Goal: Information Seeking & Learning: Check status

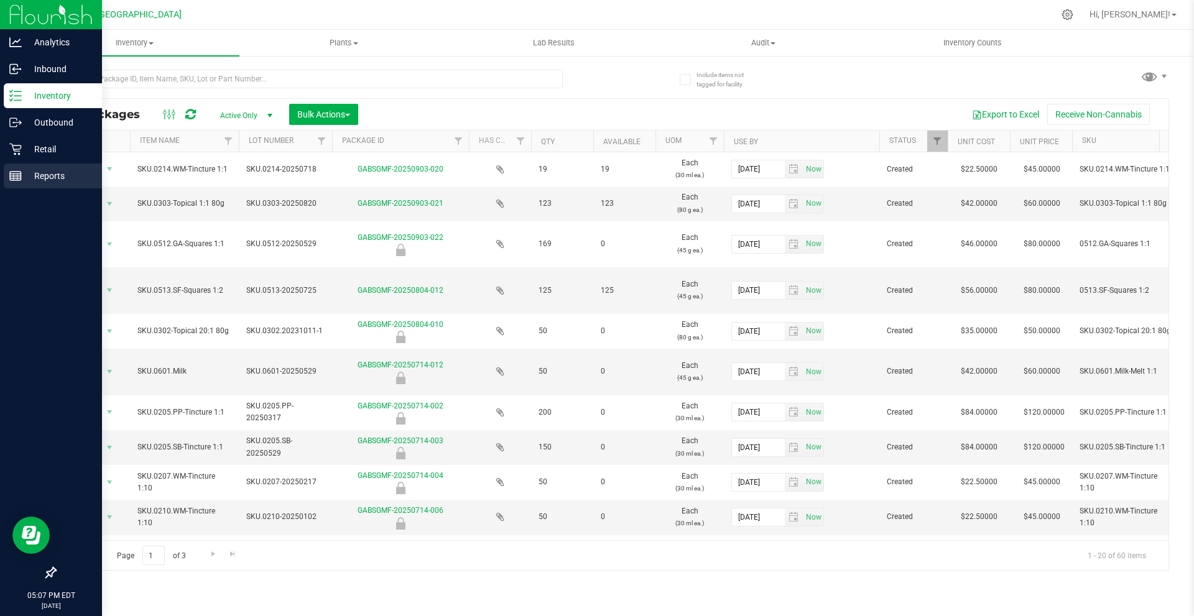
click at [40, 170] on p "Reports" at bounding box center [59, 176] width 75 height 15
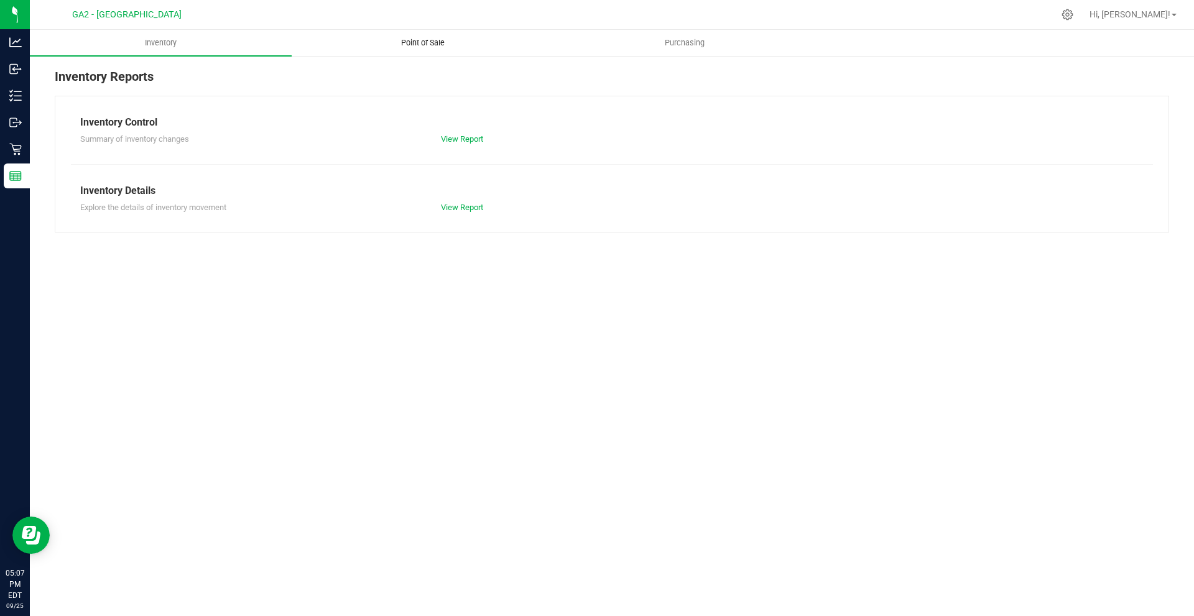
click at [409, 39] on span "Point of Sale" at bounding box center [422, 42] width 77 height 11
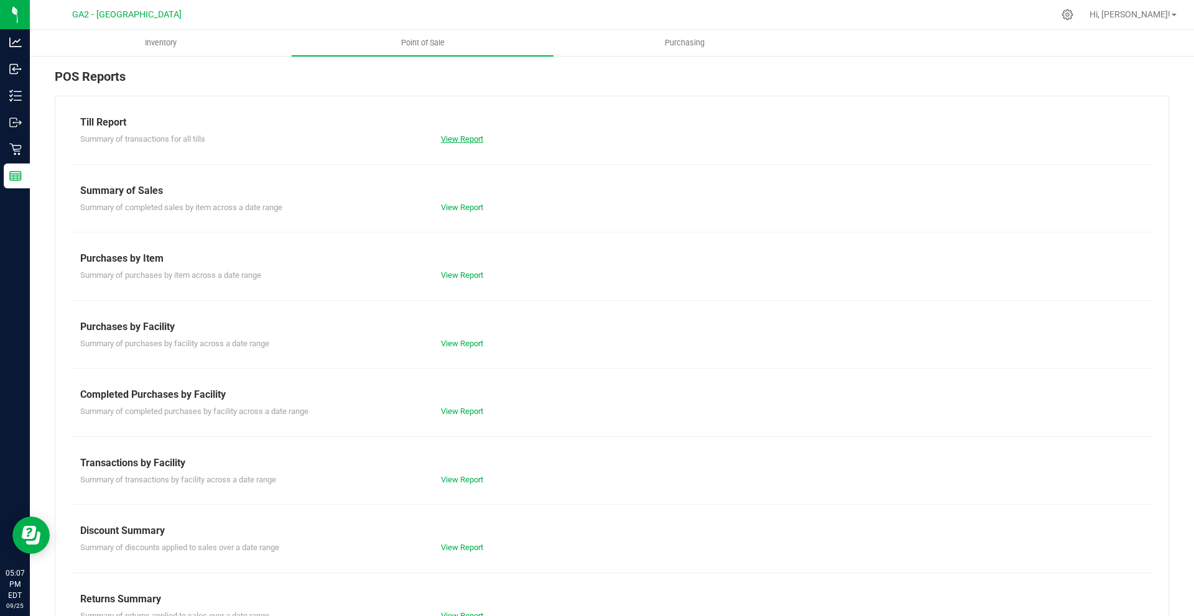
click at [465, 136] on link "View Report" at bounding box center [462, 138] width 42 height 9
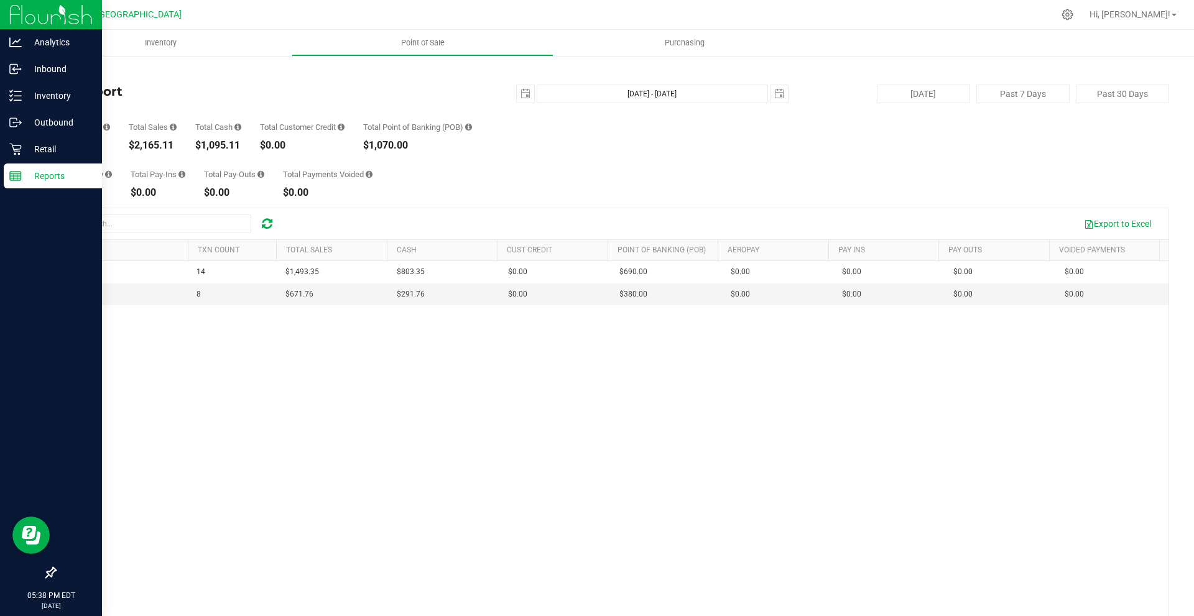
click at [24, 175] on p "Reports" at bounding box center [59, 176] width 75 height 15
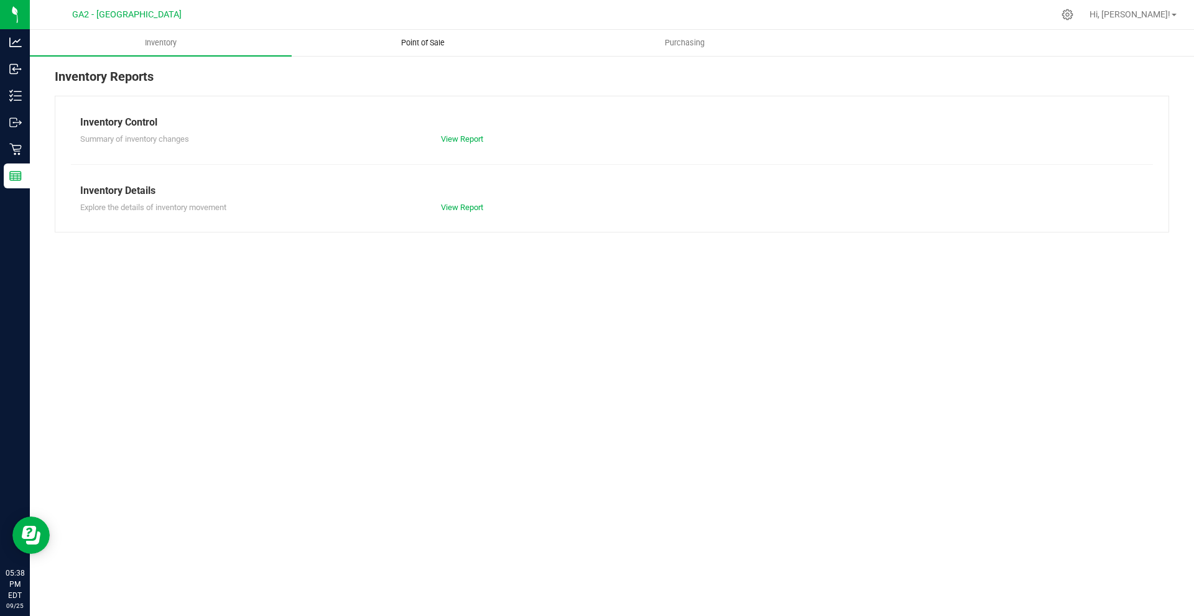
click at [433, 43] on span "Point of Sale" at bounding box center [422, 42] width 77 height 11
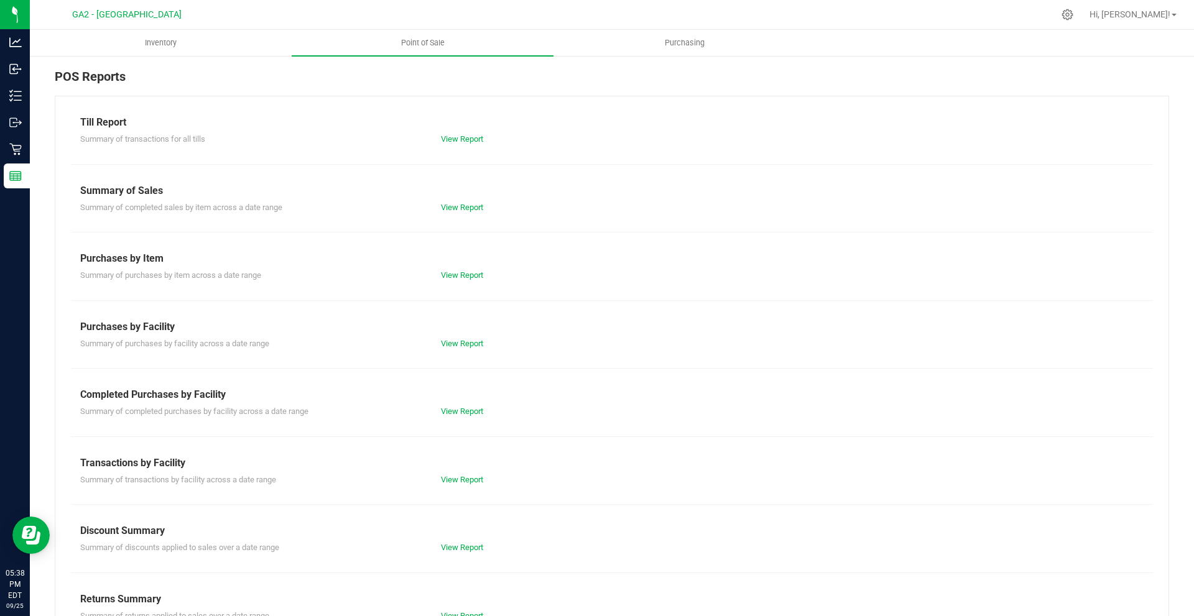
click at [466, 199] on div "Summary of completed sales by item across a date range View Report" at bounding box center [612, 206] width 1082 height 16
click at [465, 208] on link "View Report" at bounding box center [462, 207] width 42 height 9
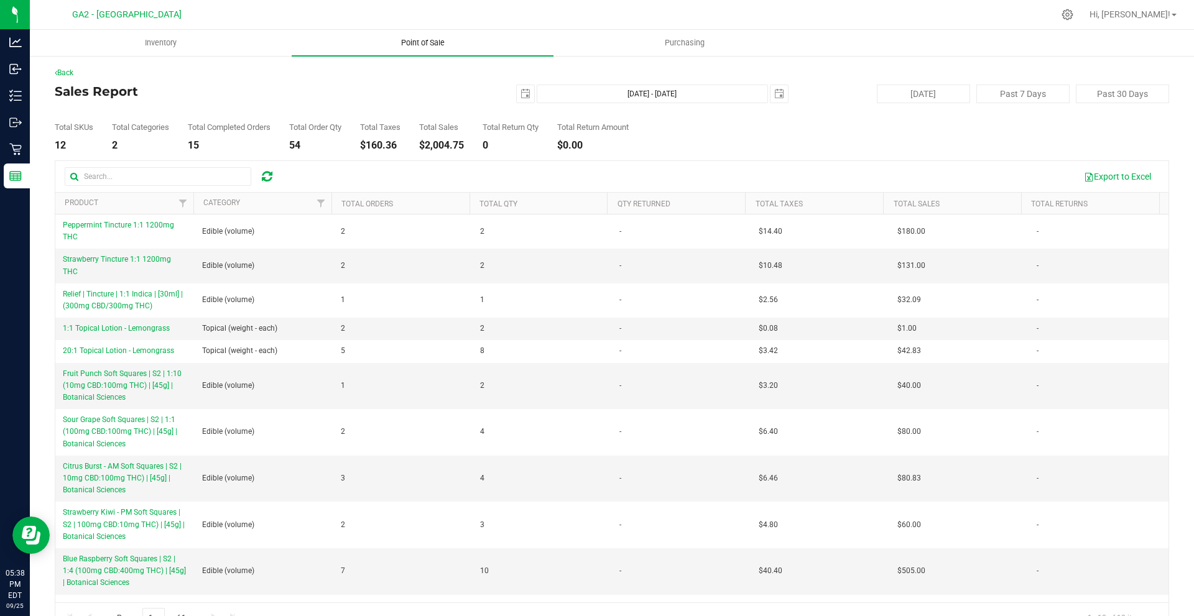
click at [427, 40] on span "Point of Sale" at bounding box center [422, 42] width 77 height 11
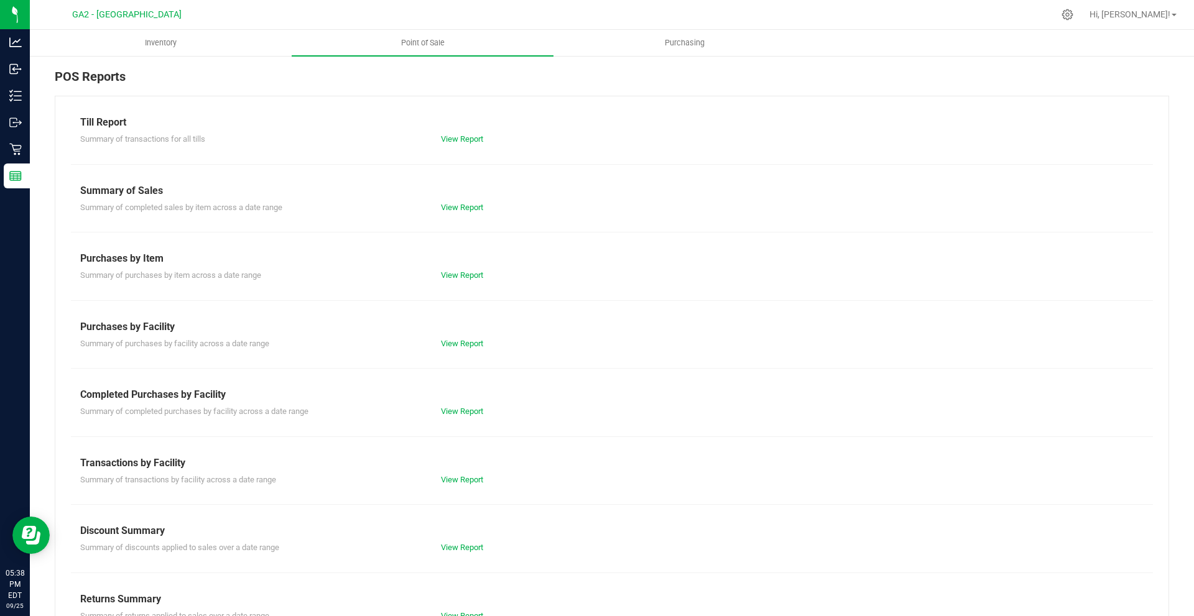
click at [456, 148] on div "Till Report Summary of transactions for all tills View Report Summary of Sales …" at bounding box center [612, 369] width 1115 height 546
click at [478, 212] on div "View Report" at bounding box center [612, 208] width 361 height 12
click at [480, 209] on link "View Report" at bounding box center [462, 207] width 42 height 9
